Goal: Check status

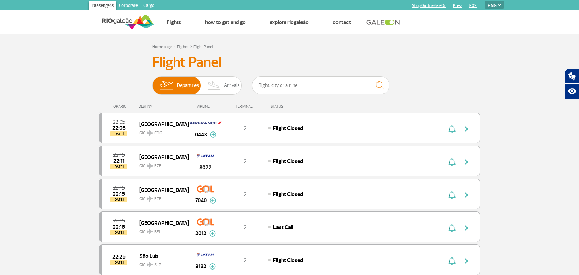
select select "en"
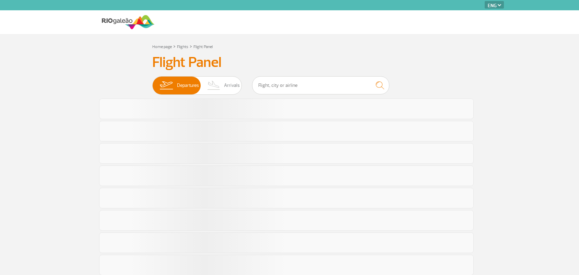
select select "en"
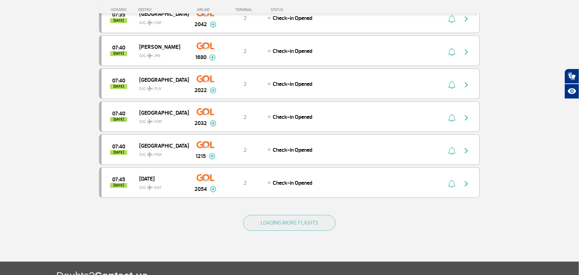
scroll to position [660, 0]
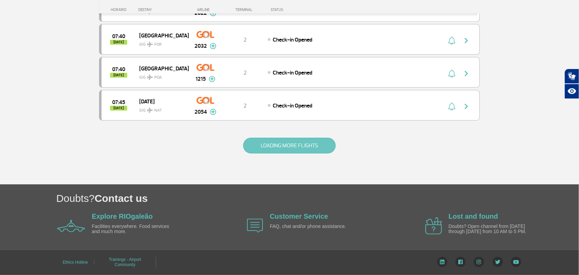
click at [257, 141] on button "LOADING MORE FLIGHTS" at bounding box center [289, 145] width 93 height 16
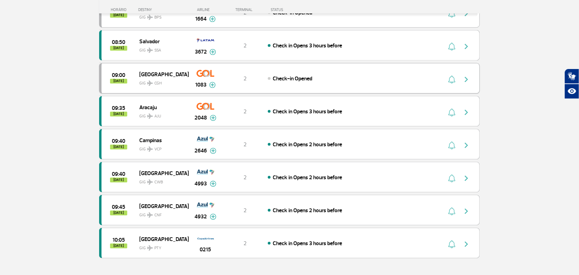
scroll to position [1217, 0]
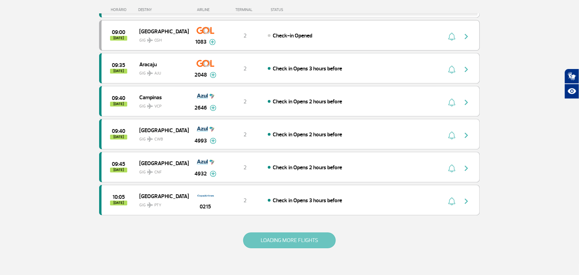
click at [322, 248] on button "LOADING MORE FLIGHTS" at bounding box center [289, 240] width 93 height 16
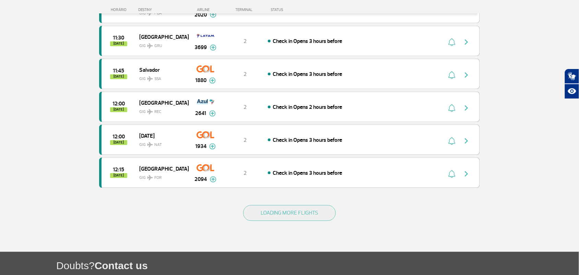
scroll to position [1903, 0]
click at [253, 220] on button "LOADING MORE FLIGHTS" at bounding box center [289, 213] width 93 height 16
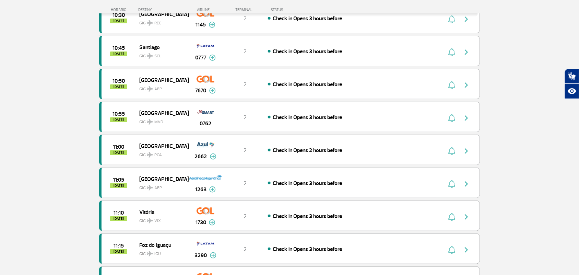
scroll to position [1560, 0]
